Goal: Task Accomplishment & Management: Manage account settings

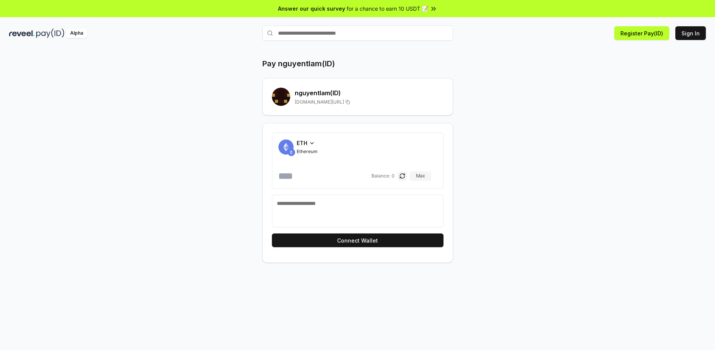
scroll to position [22, 0]
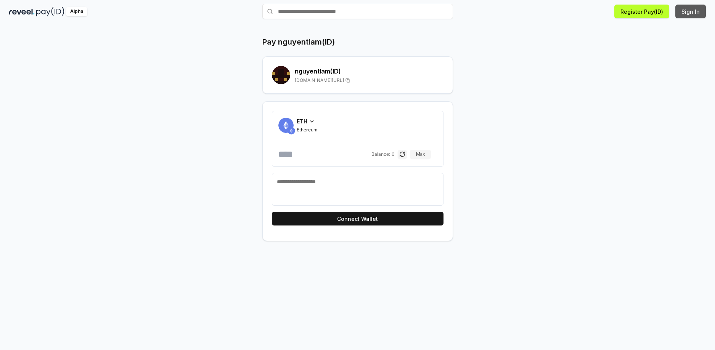
click at [689, 11] on button "Sign In" at bounding box center [690, 12] width 30 height 14
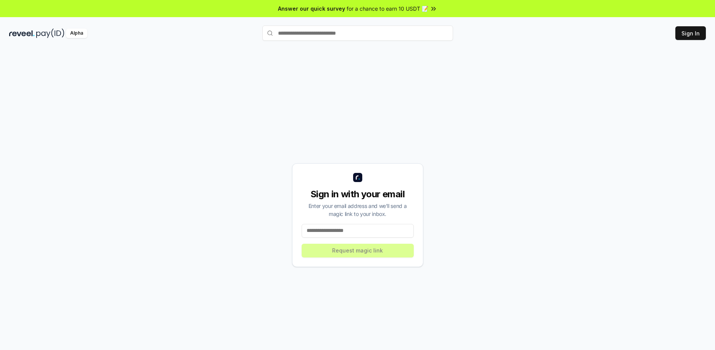
click at [375, 232] on input at bounding box center [357, 231] width 112 height 14
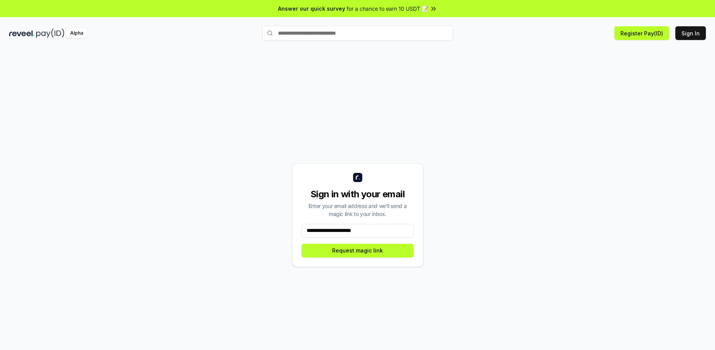
type input "**********"
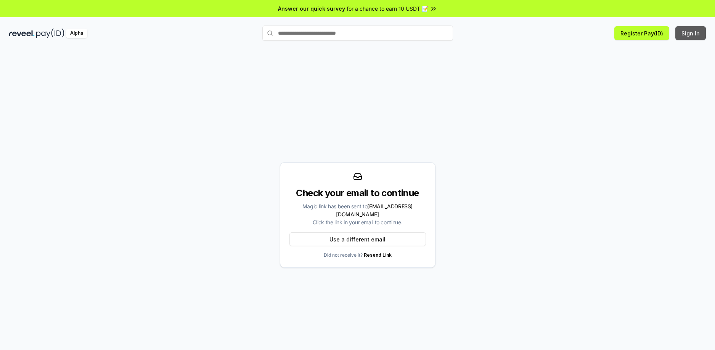
click at [690, 34] on button "Sign In" at bounding box center [690, 33] width 30 height 14
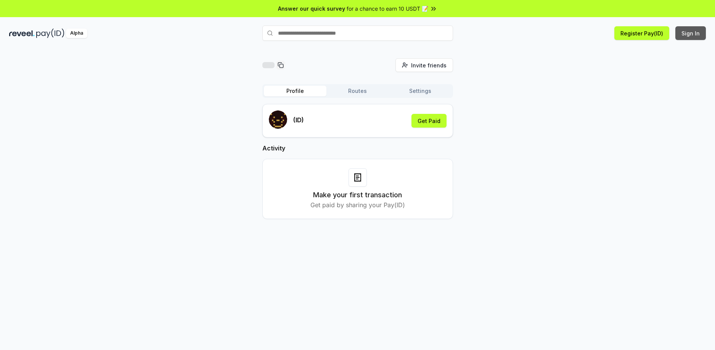
click at [694, 35] on button "Sign In" at bounding box center [690, 33] width 30 height 14
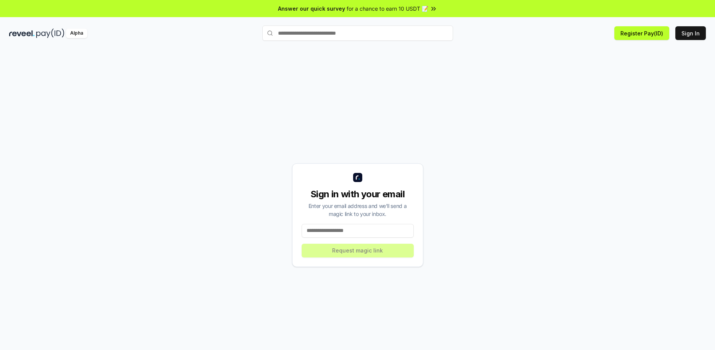
click at [346, 228] on input at bounding box center [357, 231] width 112 height 14
type input "**********"
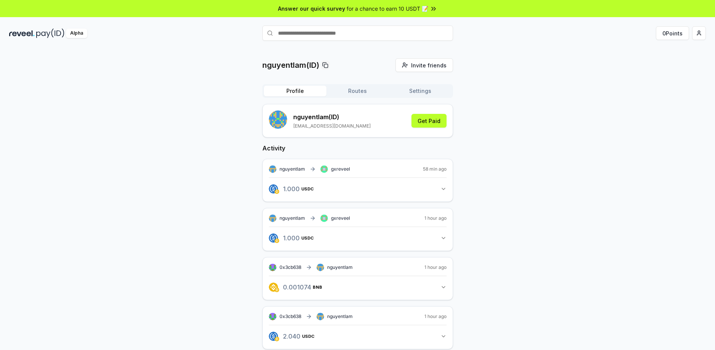
scroll to position [22, 0]
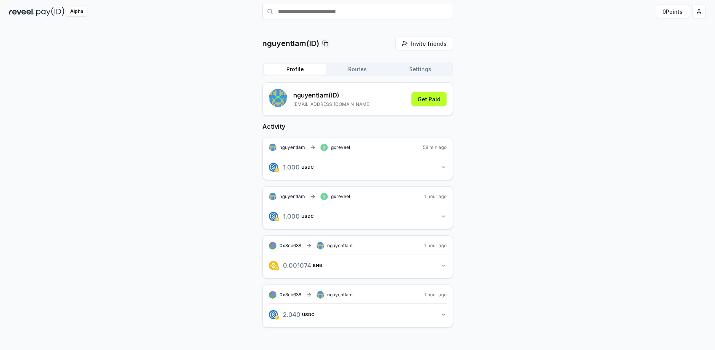
click at [442, 213] on icon "button" at bounding box center [443, 216] width 6 height 6
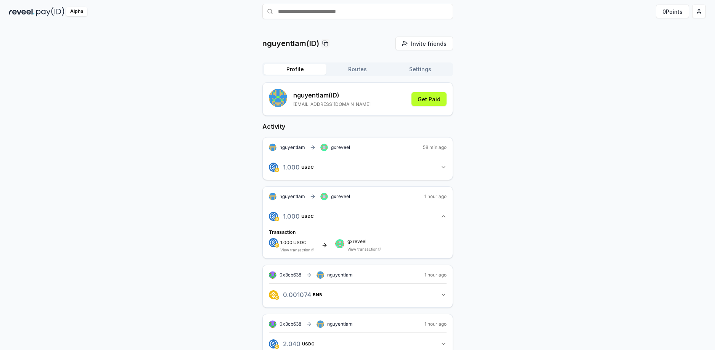
scroll to position [41, 0]
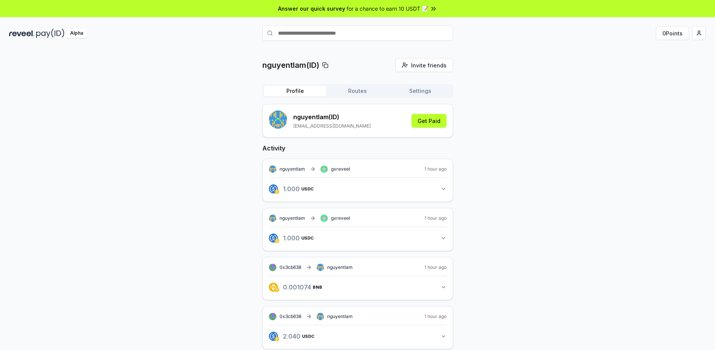
click at [444, 241] on icon "button" at bounding box center [443, 238] width 6 height 6
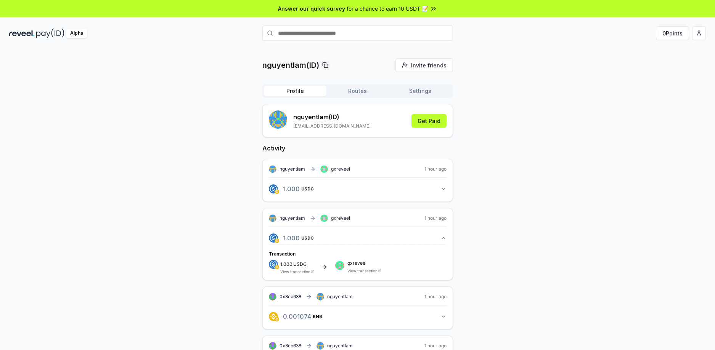
click at [362, 269] on link "View transaction" at bounding box center [362, 271] width 30 height 5
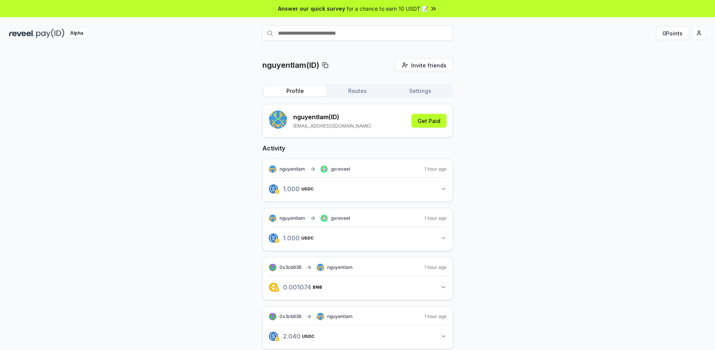
scroll to position [22, 0]
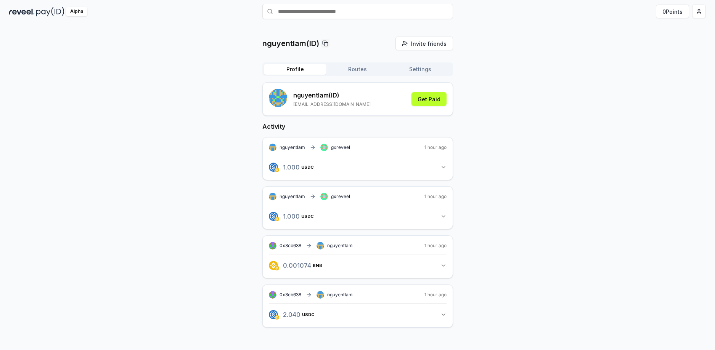
click at [443, 169] on icon "button" at bounding box center [443, 167] width 6 height 6
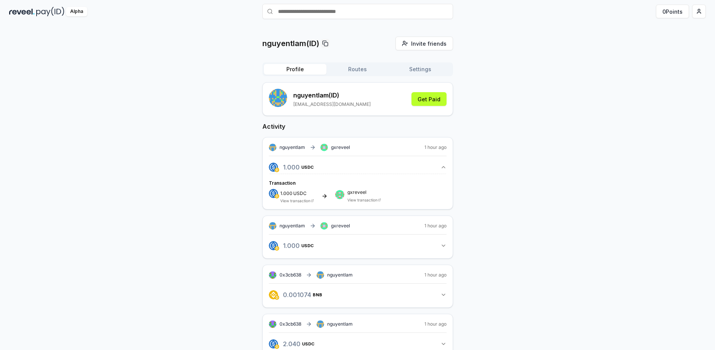
click at [442, 245] on icon "button" at bounding box center [443, 246] width 6 height 6
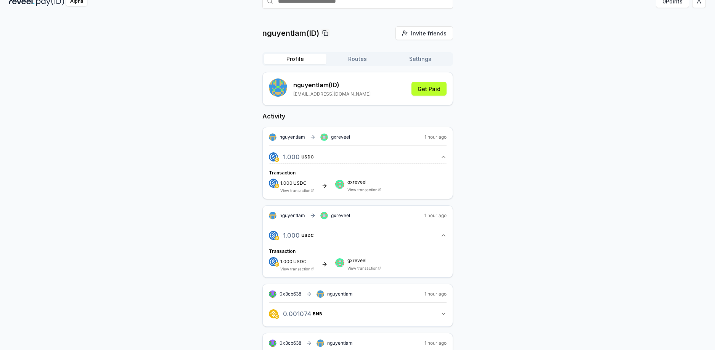
scroll to position [0, 0]
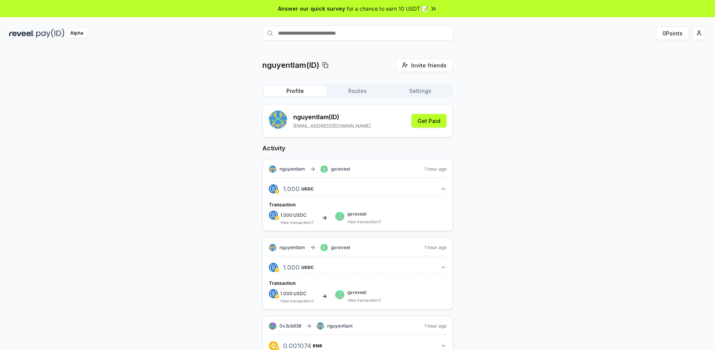
click at [369, 223] on link "View transaction" at bounding box center [362, 222] width 30 height 5
